Goal: Information Seeking & Learning: Learn about a topic

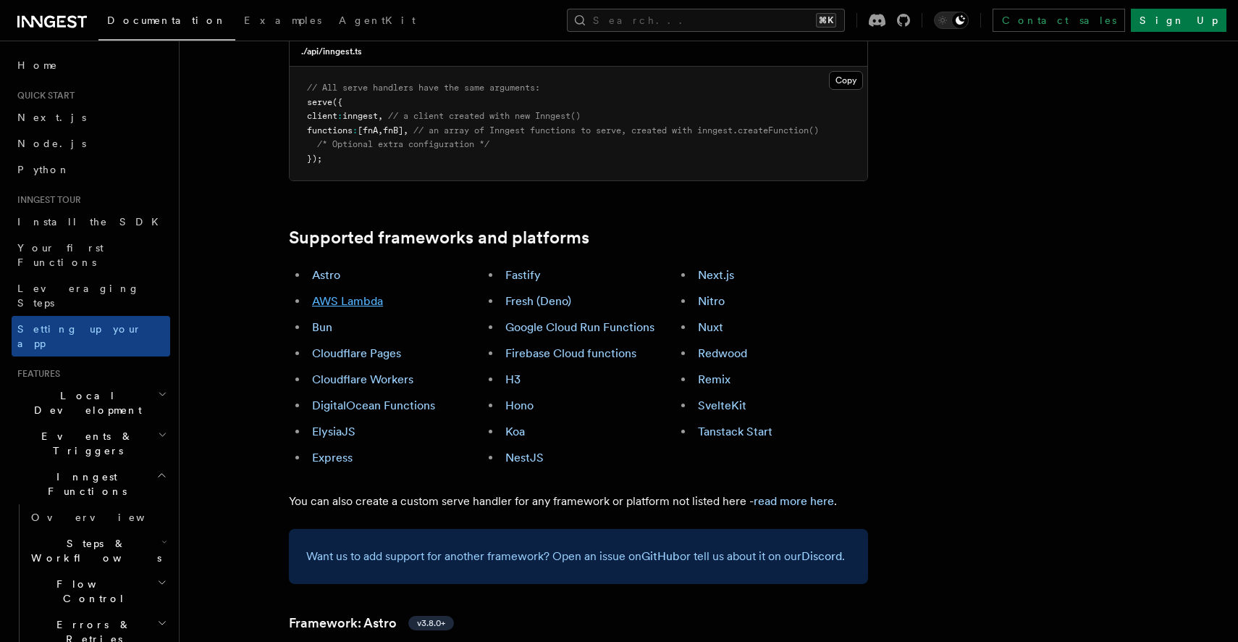
click at [367, 294] on link "AWS Lambda" at bounding box center [347, 301] width 71 height 14
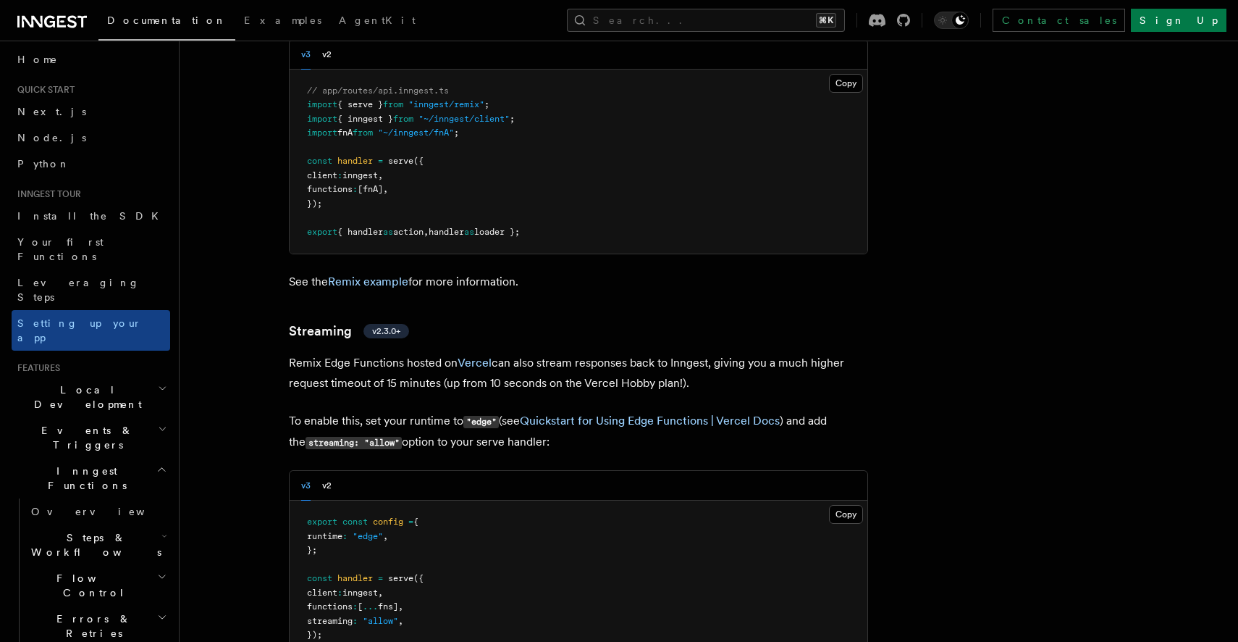
scroll to position [4525, 0]
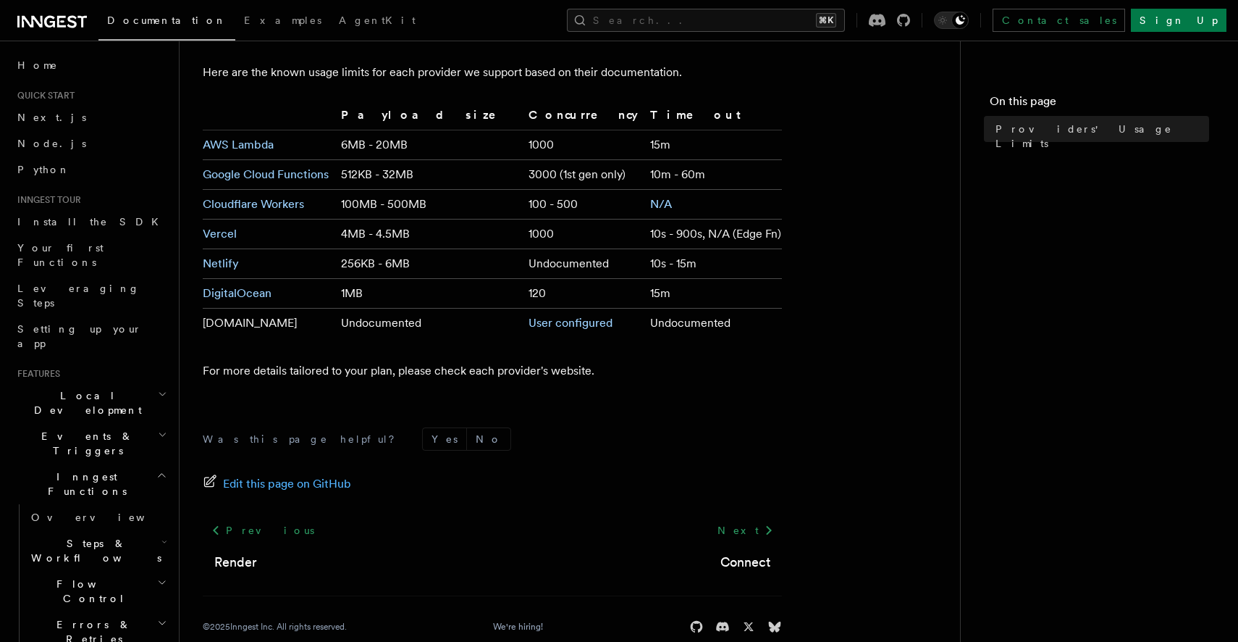
scroll to position [156, 0]
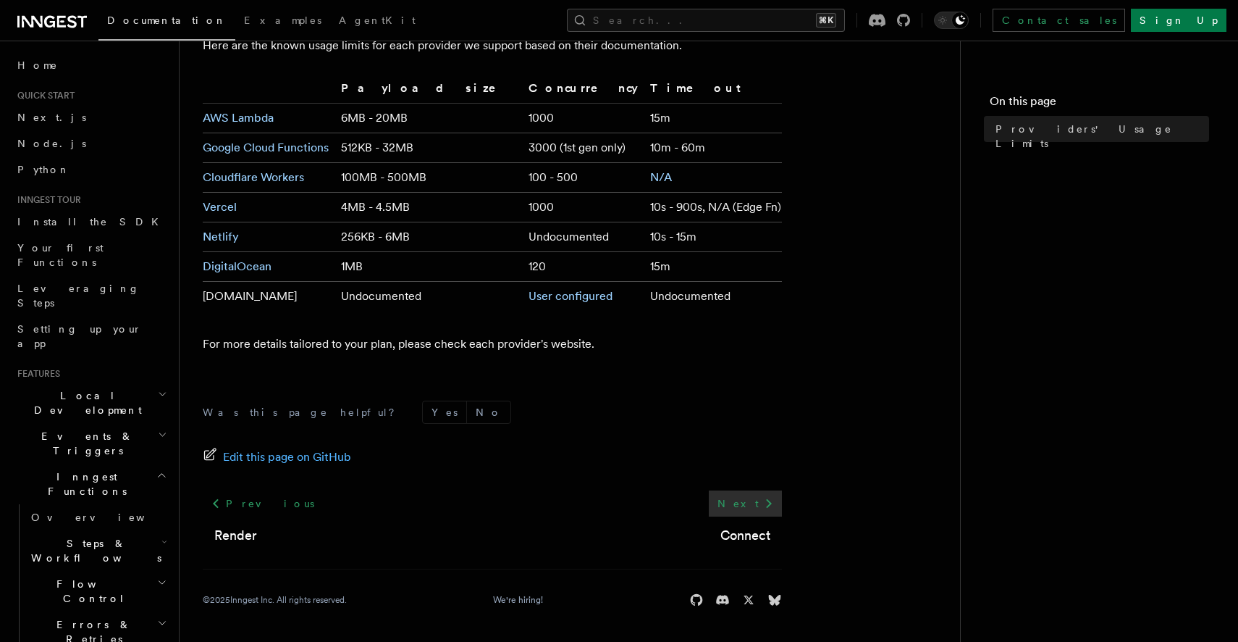
click at [755, 499] on link "Next" at bounding box center [745, 503] width 73 height 26
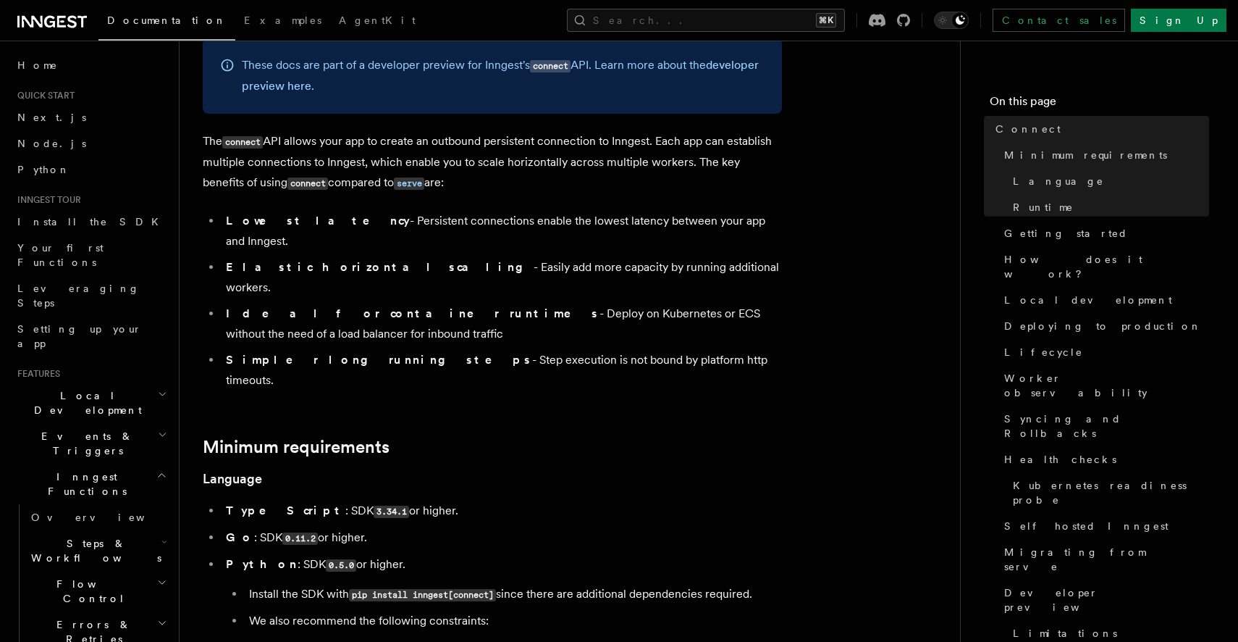
scroll to position [46, 0]
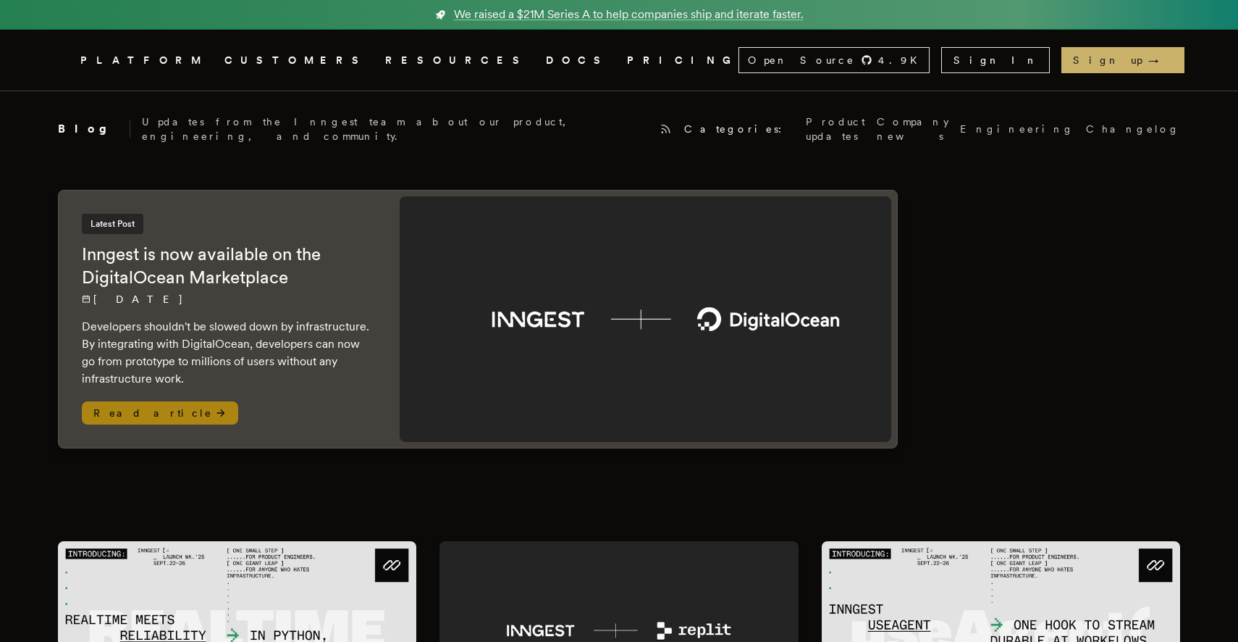
click at [215, 407] on icon at bounding box center [221, 413] width 12 height 12
